Goal: Find specific page/section: Find specific page/section

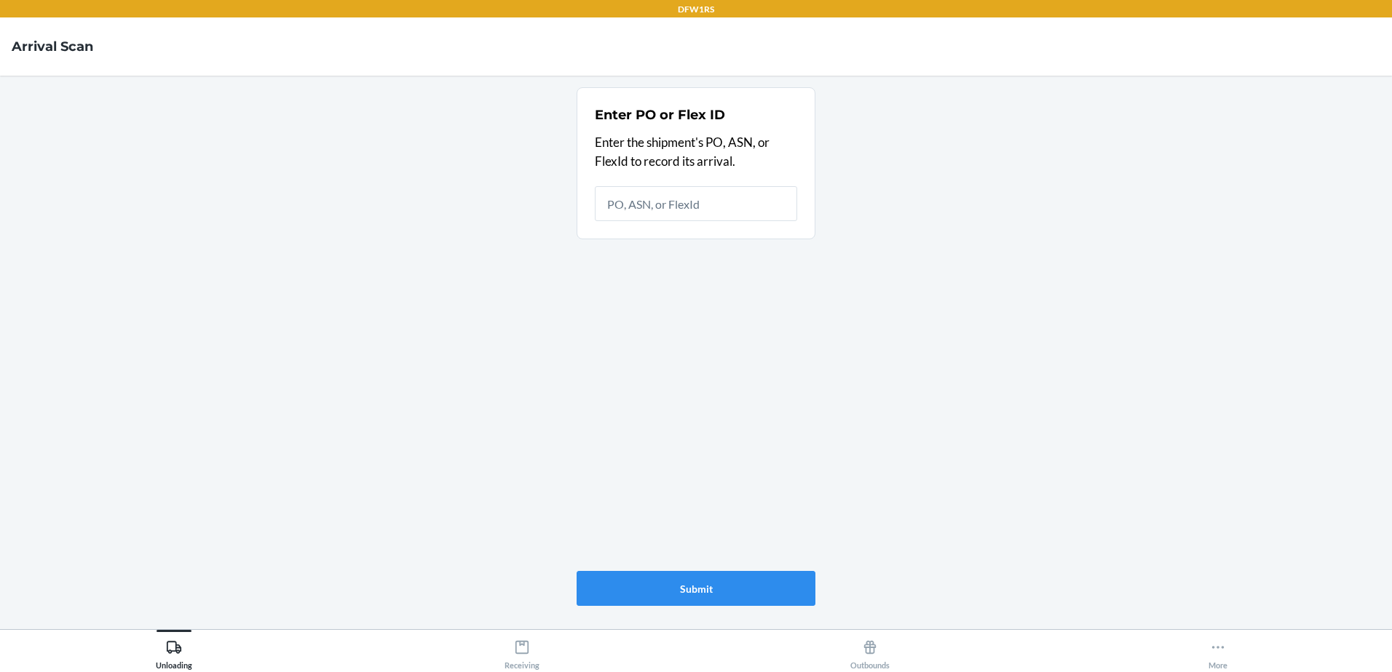
click at [416, 358] on main "Enter PO or Flex ID Enter the shipment's PO, ASN, or FlexId to record its arriv…" at bounding box center [696, 353] width 1392 height 554
click at [618, 206] on input "text" at bounding box center [696, 203] width 202 height 35
paste input "[URL][DOMAIN_NAME]"
click at [646, 202] on input "[URL][DOMAIN_NAME]" at bounding box center [696, 203] width 202 height 35
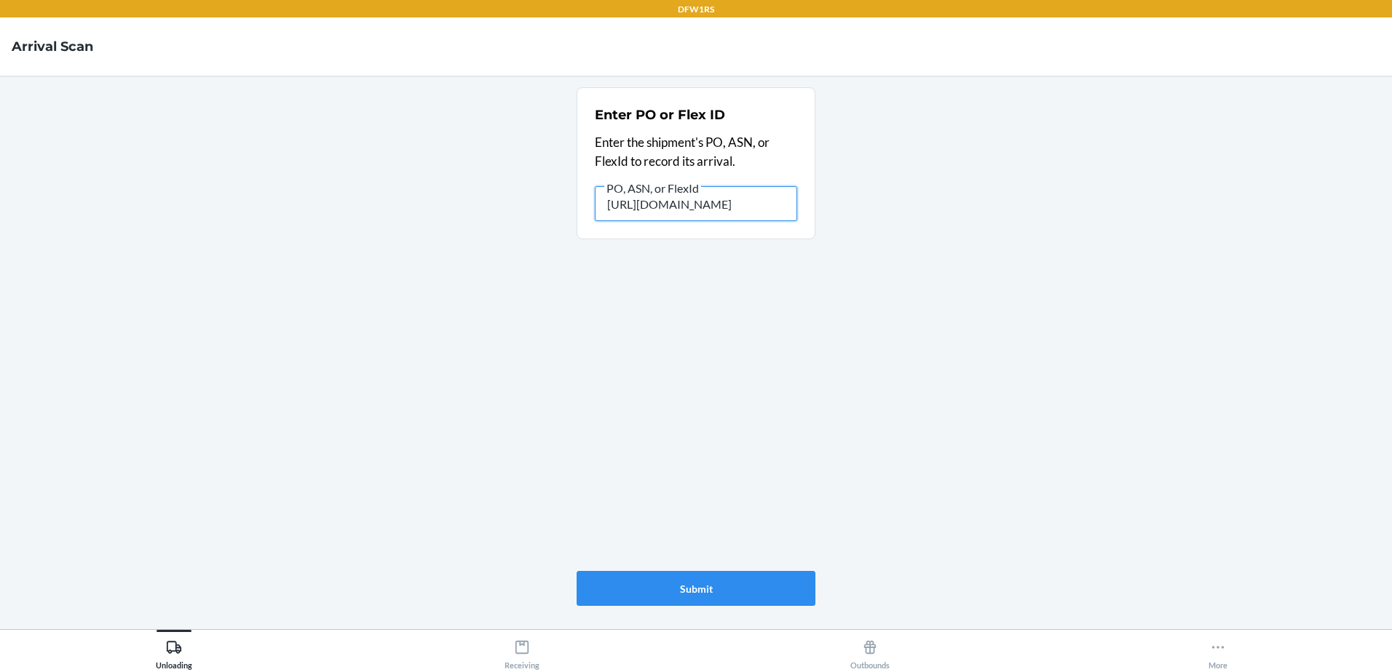
click at [646, 202] on input "[URL][DOMAIN_NAME]" at bounding box center [696, 203] width 202 height 35
type input "[URL][DOMAIN_NAME]"
